Goal: Task Accomplishment & Management: Use online tool/utility

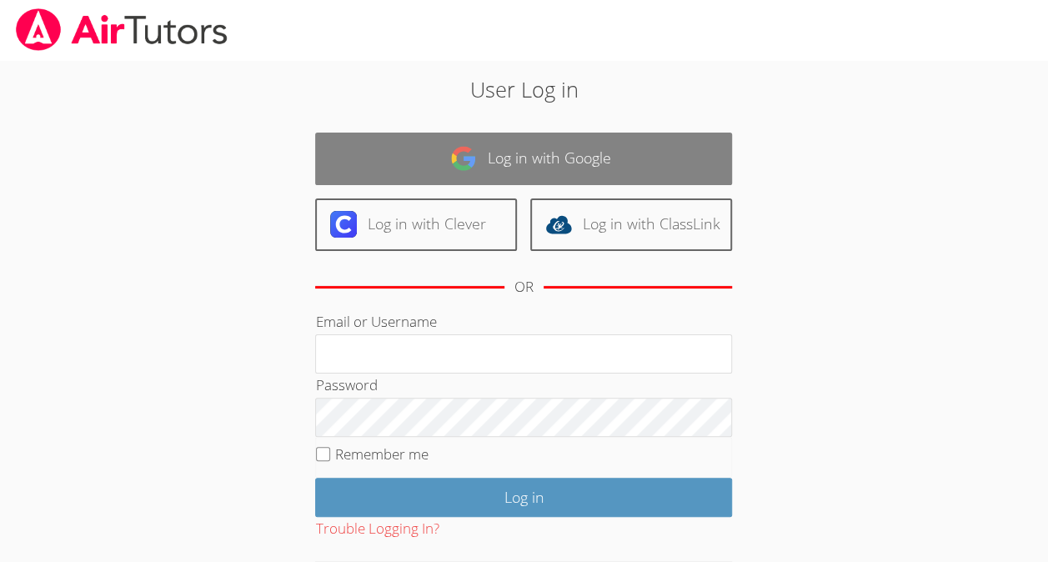
click at [596, 156] on link "Log in with Google" at bounding box center [523, 159] width 417 height 53
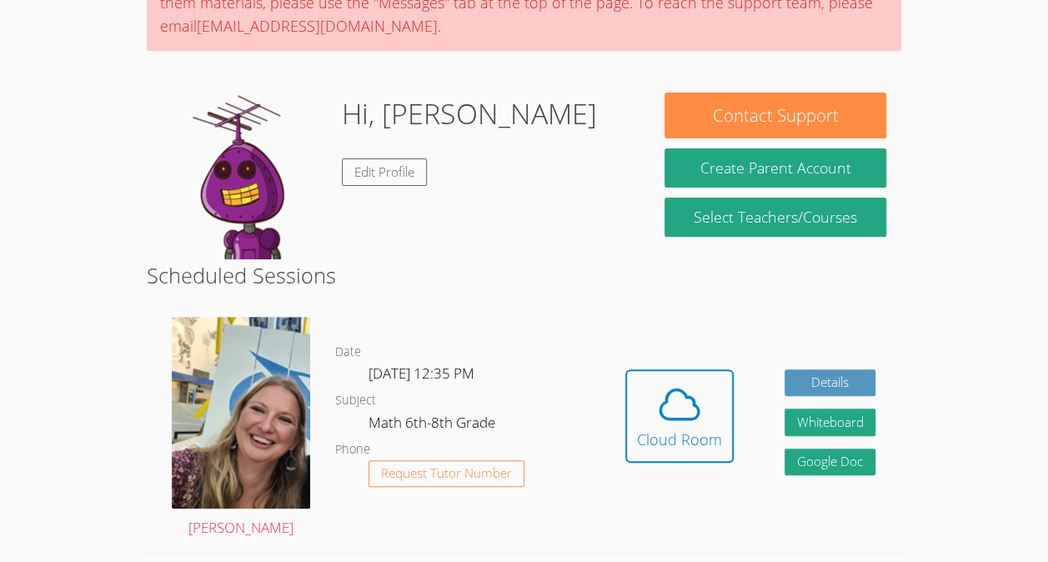
scroll to position [183, 0]
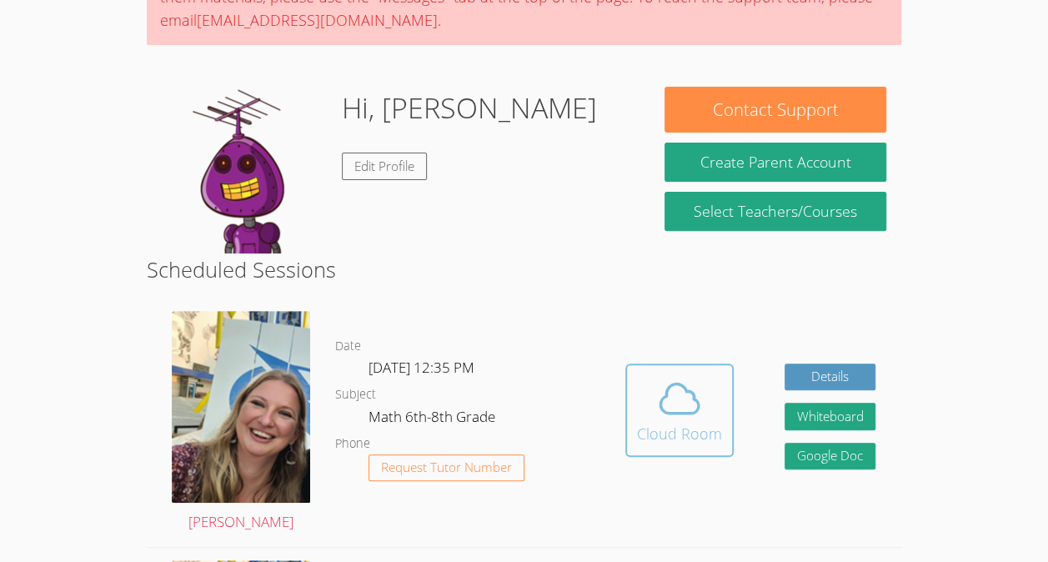
click at [669, 384] on icon at bounding box center [679, 398] width 47 height 47
click at [691, 379] on icon at bounding box center [679, 398] width 47 height 47
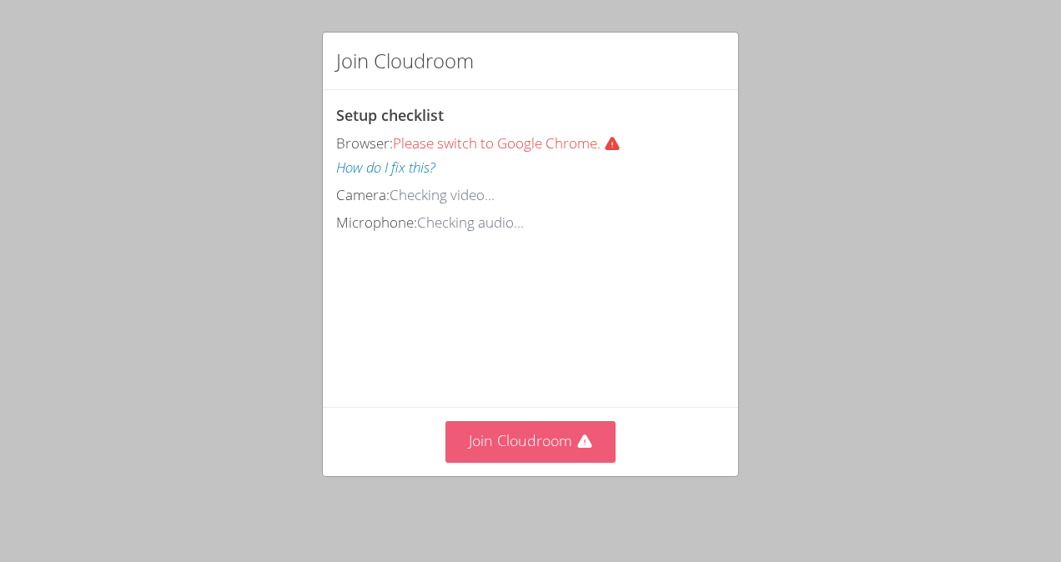
click at [537, 454] on button "Join Cloudroom" at bounding box center [530, 441] width 171 height 41
